Goal: Task Accomplishment & Management: Use online tool/utility

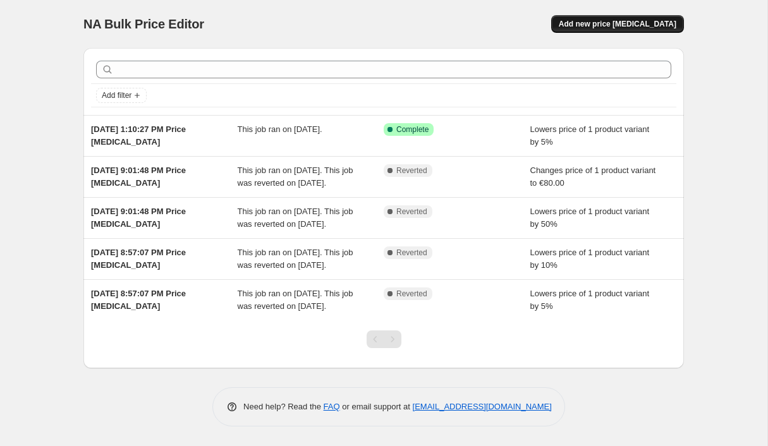
click at [606, 25] on span "Add new price [MEDICAL_DATA]" at bounding box center [618, 24] width 118 height 10
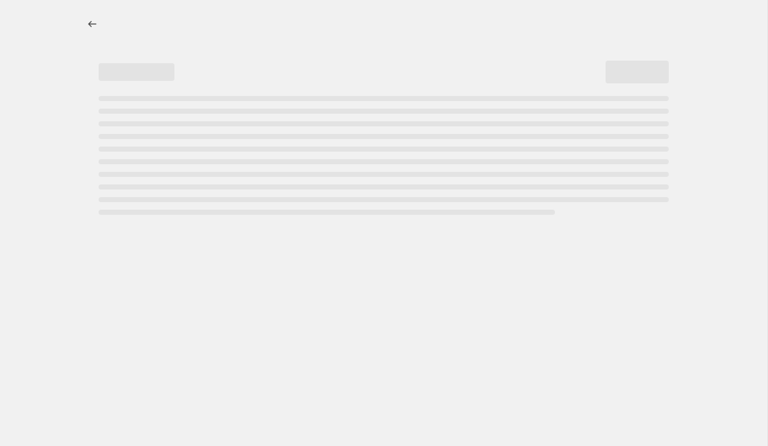
select select "percentage"
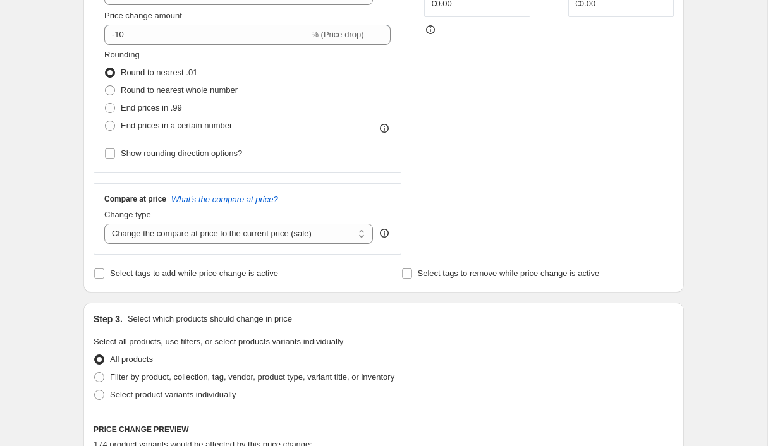
scroll to position [320, 0]
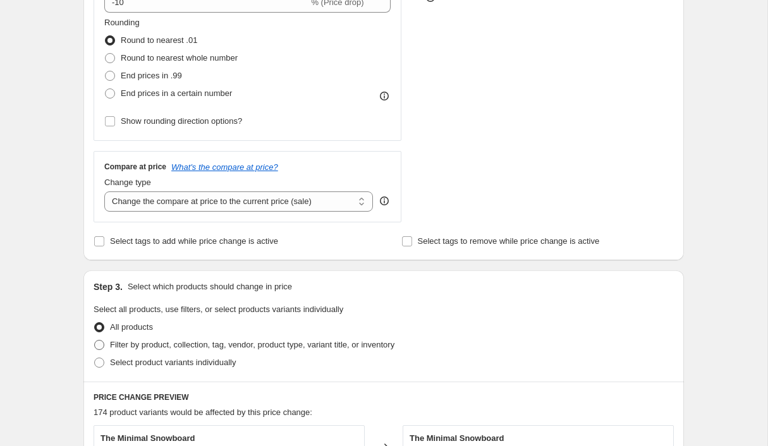
click at [105, 339] on span at bounding box center [99, 344] width 11 height 11
click at [95, 340] on input "Filter by product, collection, tag, vendor, product type, variant title, or inv…" at bounding box center [94, 340] width 1 height 1
radio input "true"
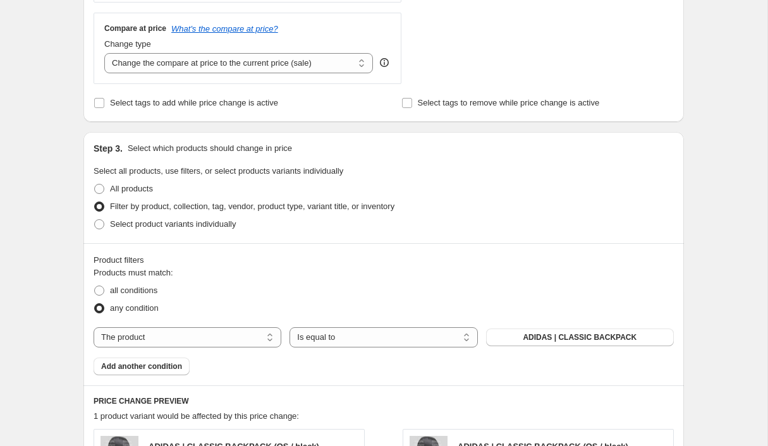
scroll to position [544, 0]
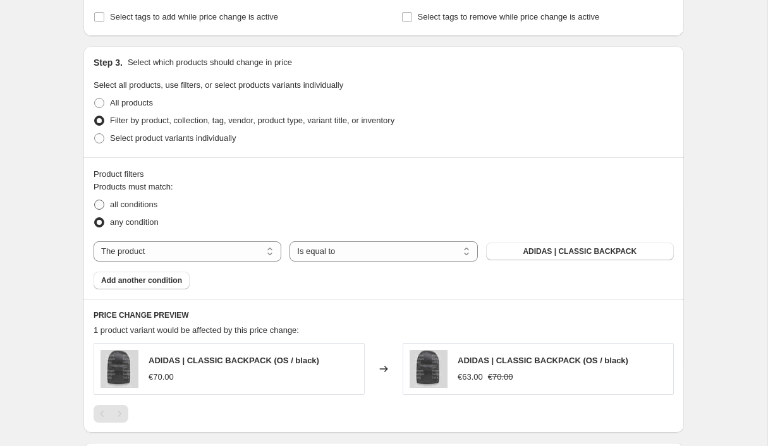
click at [157, 200] on span "all conditions" at bounding box center [133, 204] width 47 height 9
click at [95, 200] on input "all conditions" at bounding box center [94, 200] width 1 height 1
radio input "true"
click at [243, 241] on select "The product The product's collection The product's tag The product's vendor The…" at bounding box center [188, 251] width 188 height 20
select select "collection"
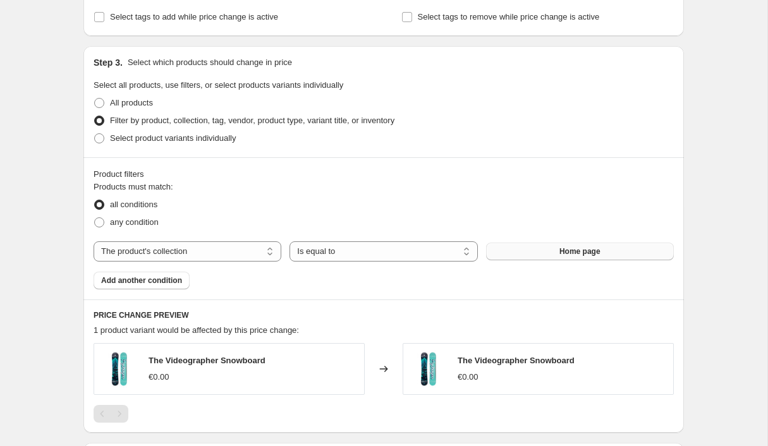
click at [579, 247] on span "Home page" at bounding box center [579, 252] width 41 height 10
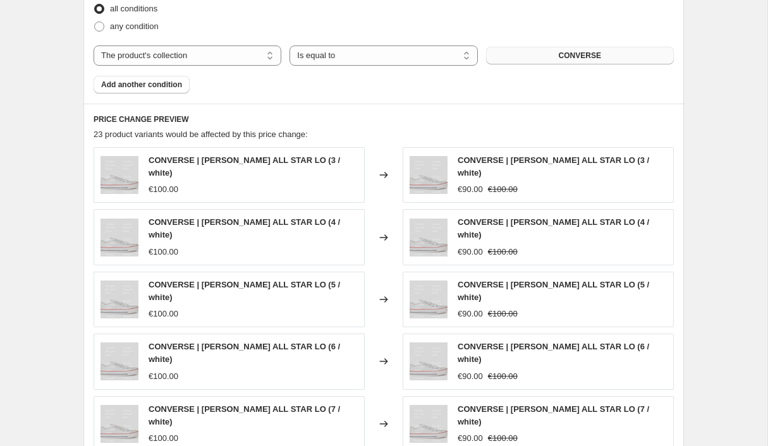
scroll to position [594, 0]
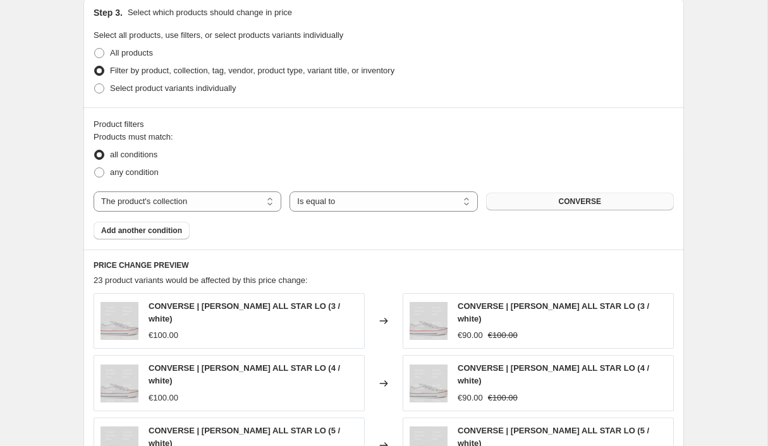
click at [592, 193] on button "CONVERSE" at bounding box center [580, 202] width 188 height 18
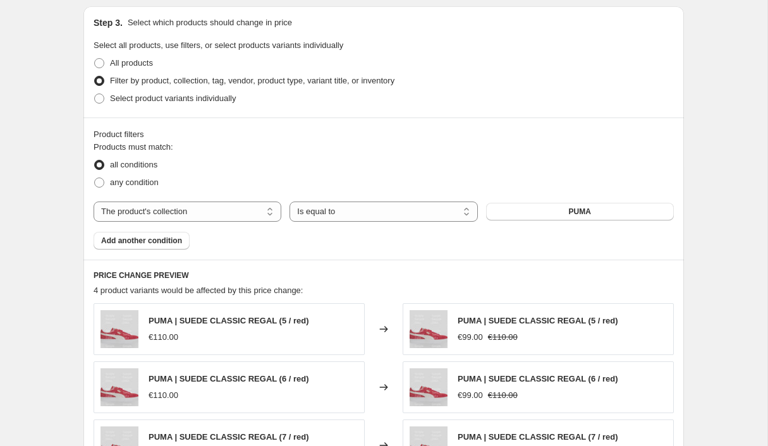
scroll to position [571, 0]
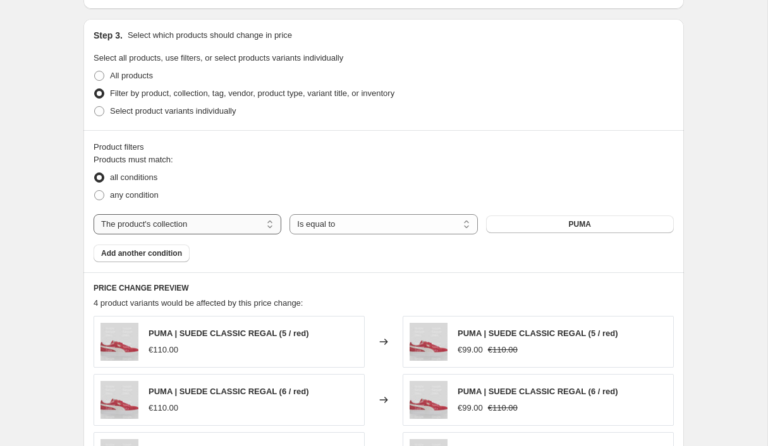
click at [192, 214] on select "The product The product's collection The product's tag The product's vendor The…" at bounding box center [188, 224] width 188 height 20
click at [162, 214] on select "The product The product's collection The product's tag The product's vendor The…" at bounding box center [188, 224] width 188 height 20
click at [167, 248] on span "Add another condition" at bounding box center [141, 253] width 81 height 10
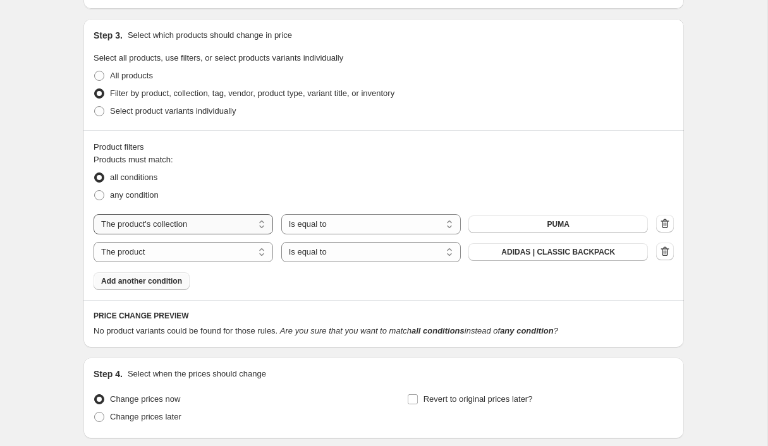
click at [165, 214] on select "The product The product's collection The product's tag The product's vendor The…" at bounding box center [184, 224] width 180 height 20
click at [213, 242] on select "The product The product's collection The product's tag The product's vendor The…" at bounding box center [184, 252] width 180 height 20
click at [659, 245] on icon "button" at bounding box center [665, 251] width 13 height 13
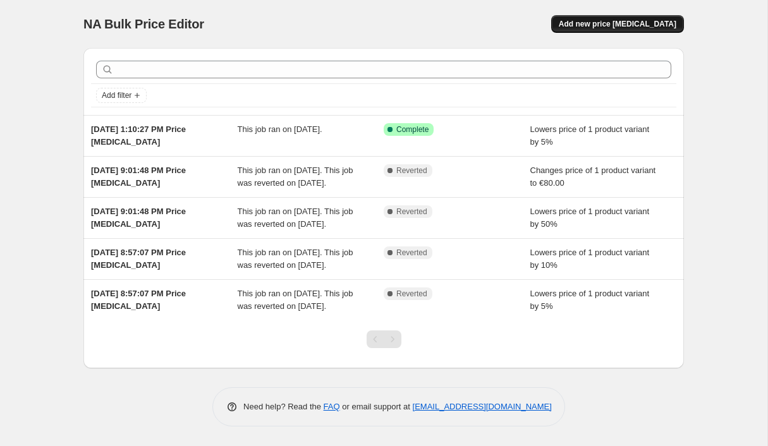
click at [609, 15] on button "Add new price [MEDICAL_DATA]" at bounding box center [617, 24] width 133 height 18
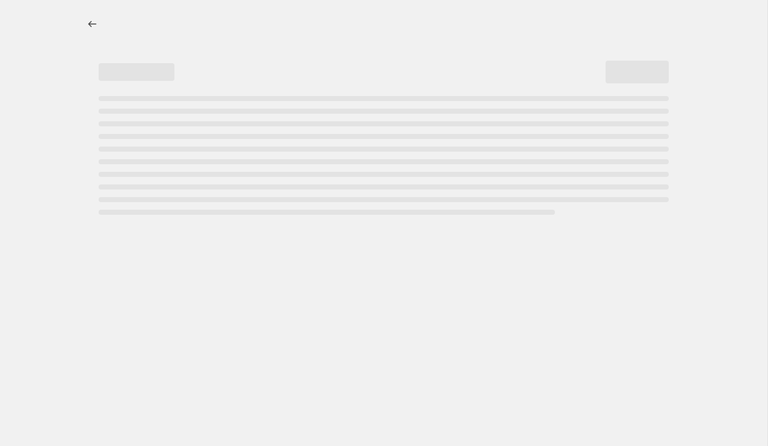
select select "percentage"
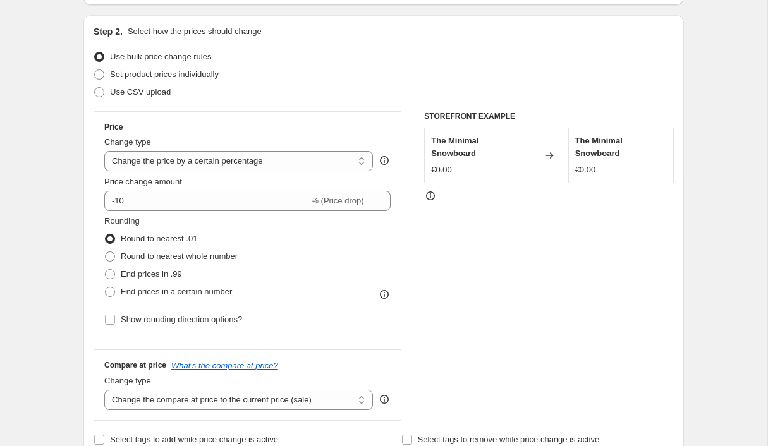
scroll to position [126, 0]
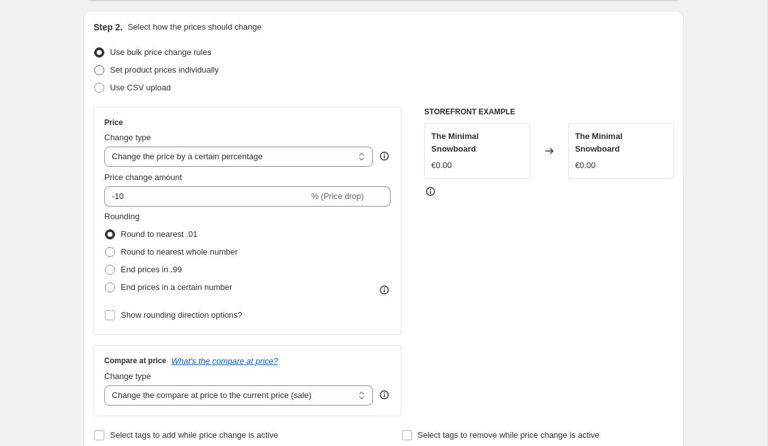
click at [129, 65] on span "Set product prices individually" at bounding box center [164, 69] width 109 height 9
click at [95, 65] on input "Set product prices individually" at bounding box center [94, 65] width 1 height 1
radio input "true"
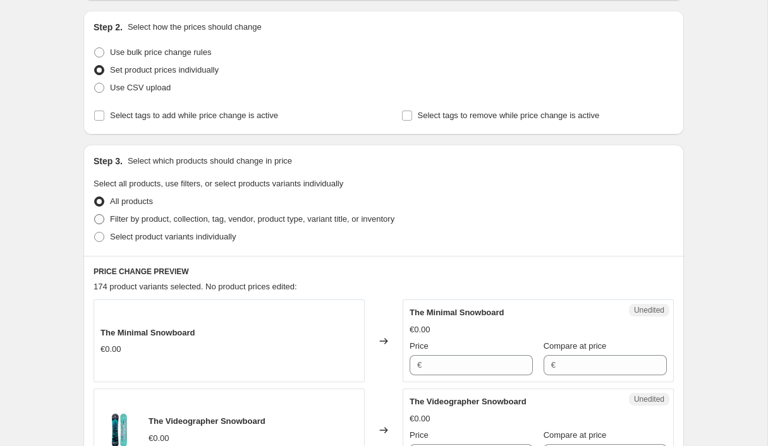
click at [104, 214] on span at bounding box center [99, 219] width 10 height 10
click at [95, 214] on input "Filter by product, collection, tag, vendor, product type, variant title, or inv…" at bounding box center [94, 214] width 1 height 1
radio input "true"
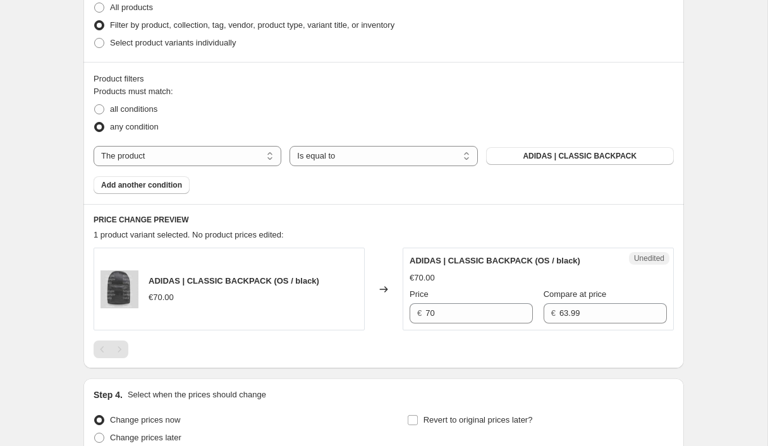
scroll to position [321, 0]
click at [224, 145] on select "The product The product's collection The product's tag The product's vendor The…" at bounding box center [188, 155] width 188 height 20
click at [246, 145] on select "The product The product's collection The product's tag The product's vendor The…" at bounding box center [188, 155] width 188 height 20
click at [209, 145] on select "The product The product's collection The product's tag The product's vendor The…" at bounding box center [188, 155] width 188 height 20
select select "collection"
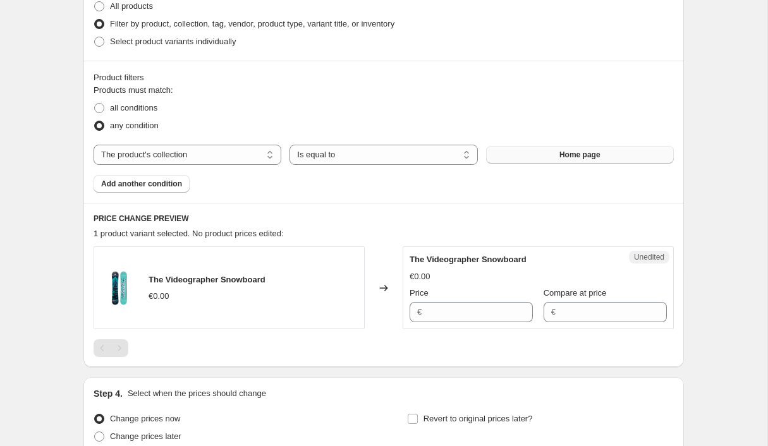
click at [510, 146] on button "Home page" at bounding box center [580, 155] width 188 height 18
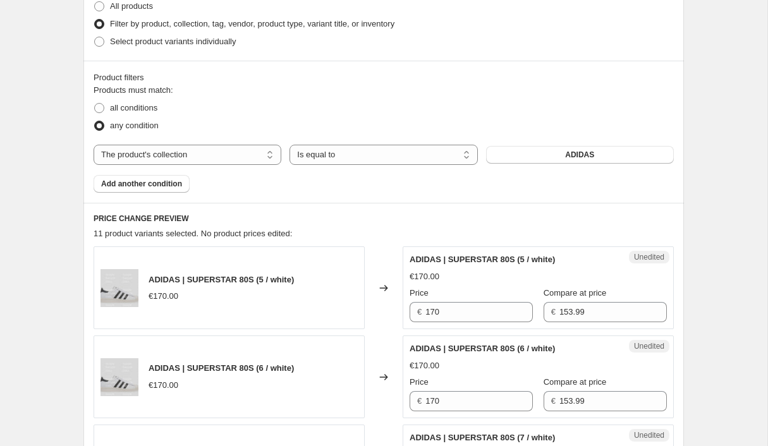
click at [133, 179] on span "Add another condition" at bounding box center [141, 184] width 81 height 10
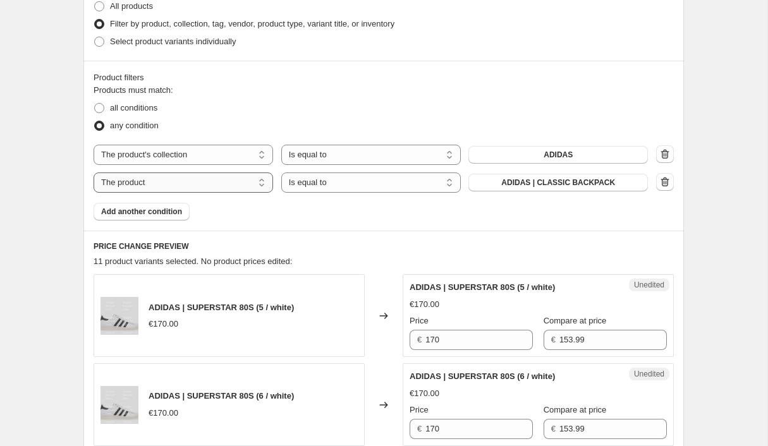
click at [249, 173] on select "The product The product's collection The product's tag The product's vendor The…" at bounding box center [184, 183] width 180 height 20
click at [661, 178] on icon "button" at bounding box center [665, 182] width 8 height 9
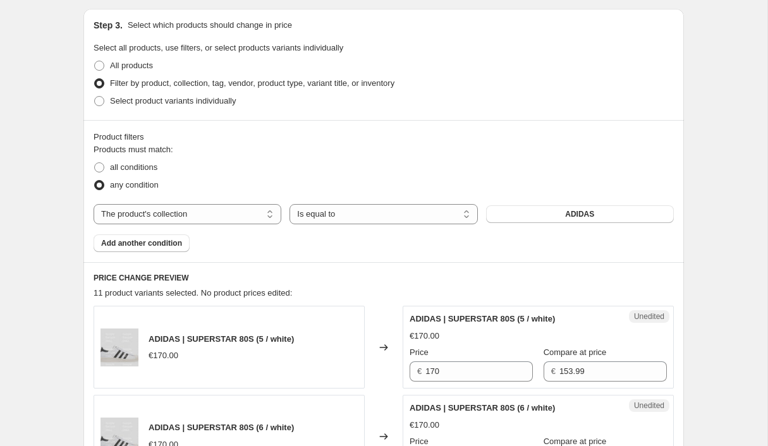
scroll to position [255, 0]
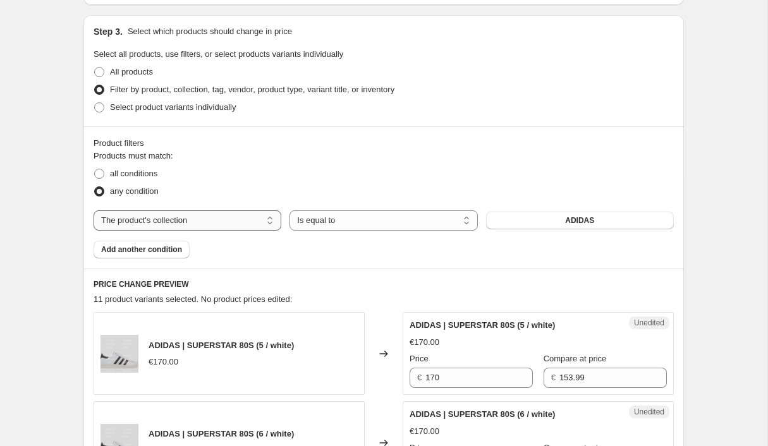
click at [216, 210] on select "The product The product's collection The product's tag The product's vendor The…" at bounding box center [188, 220] width 188 height 20
click at [487, 101] on div "Step 3. Select which products should change in price Select all products, use f…" at bounding box center [383, 70] width 601 height 111
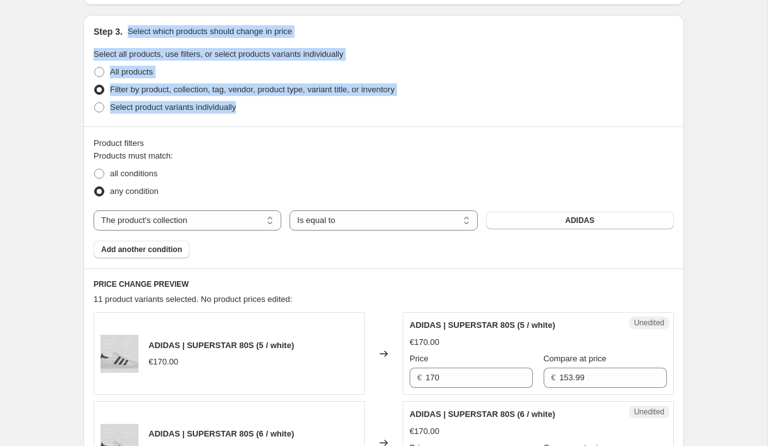
drag, startPoint x: 146, startPoint y: 16, endPoint x: 267, endPoint y: 90, distance: 141.8
click at [267, 90] on div "Step 3. Select which products should change in price Select all products, use f…" at bounding box center [383, 70] width 601 height 111
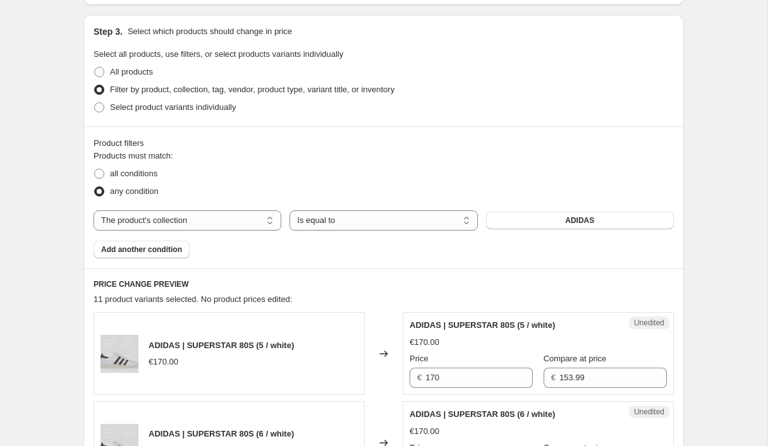
click at [267, 99] on div "Select product variants individually" at bounding box center [384, 108] width 580 height 18
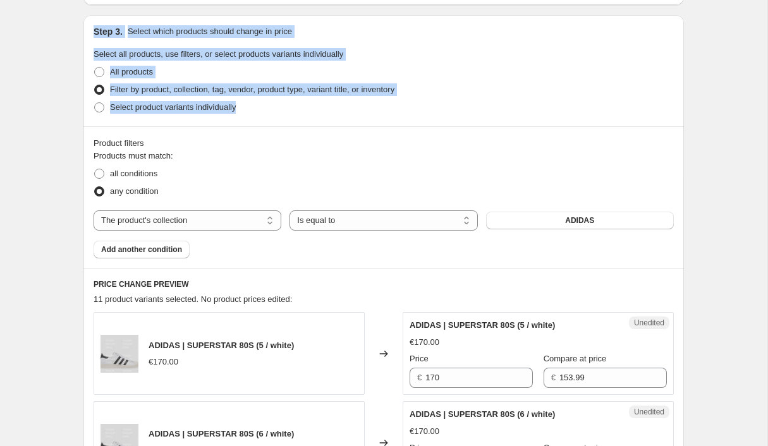
drag, startPoint x: 272, startPoint y: 100, endPoint x: 113, endPoint y: 12, distance: 182.5
click at [113, 15] on div "Step 3. Select which products should change in price Select all products, use f…" at bounding box center [383, 70] width 601 height 111
click at [113, 25] on h2 "Step 3." at bounding box center [108, 31] width 29 height 13
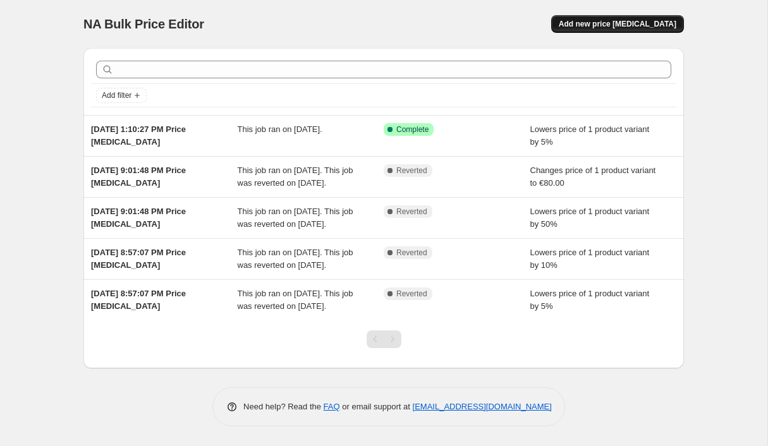
click at [623, 25] on span "Add new price [MEDICAL_DATA]" at bounding box center [618, 24] width 118 height 10
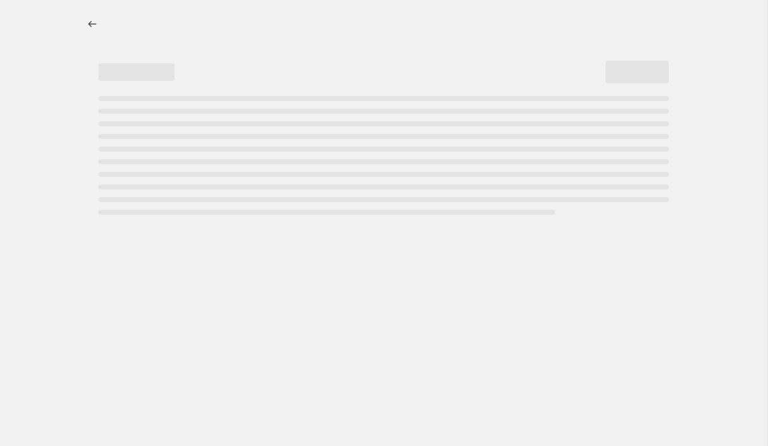
select select "percentage"
